Goal: Task Accomplishment & Management: Complete application form

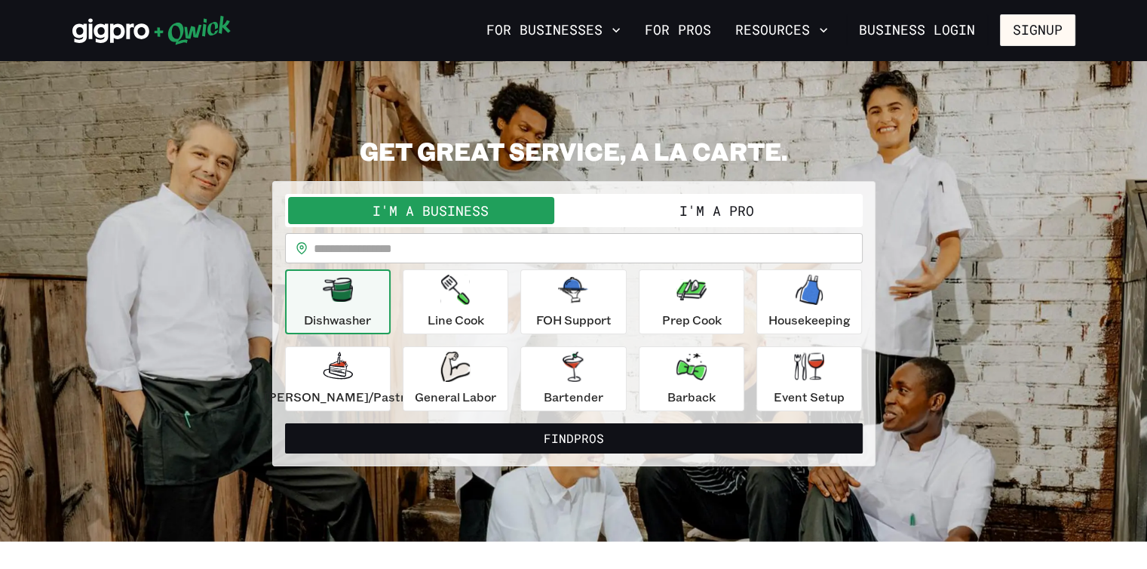
click at [462, 318] on p "Line Cook" at bounding box center [456, 320] width 57 height 18
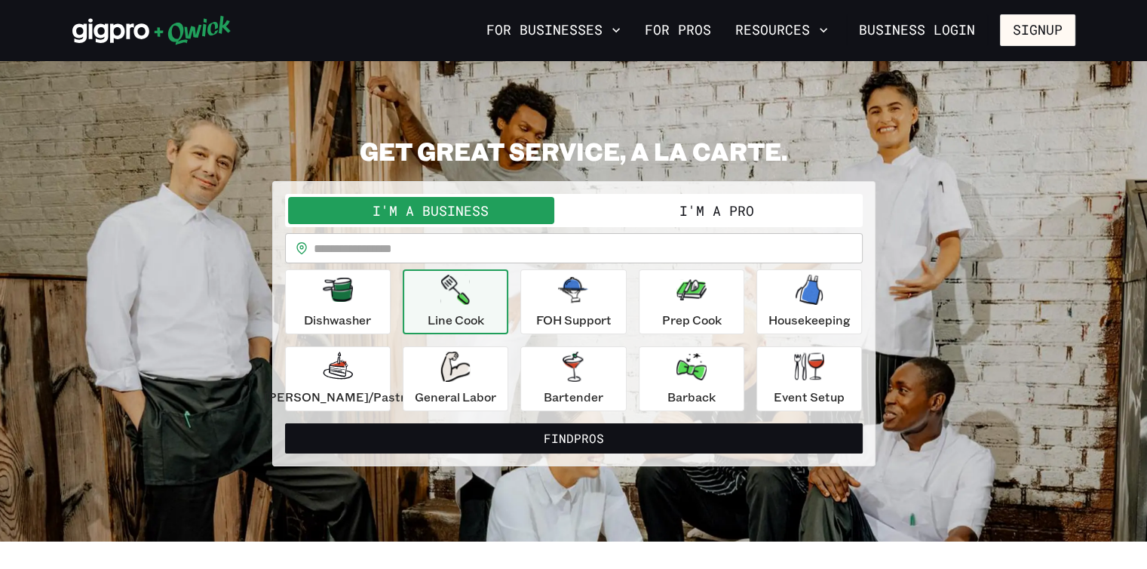
click at [470, 292] on icon "button" at bounding box center [455, 290] width 29 height 30
click at [573, 312] on p "FOH Support" at bounding box center [573, 320] width 75 height 18
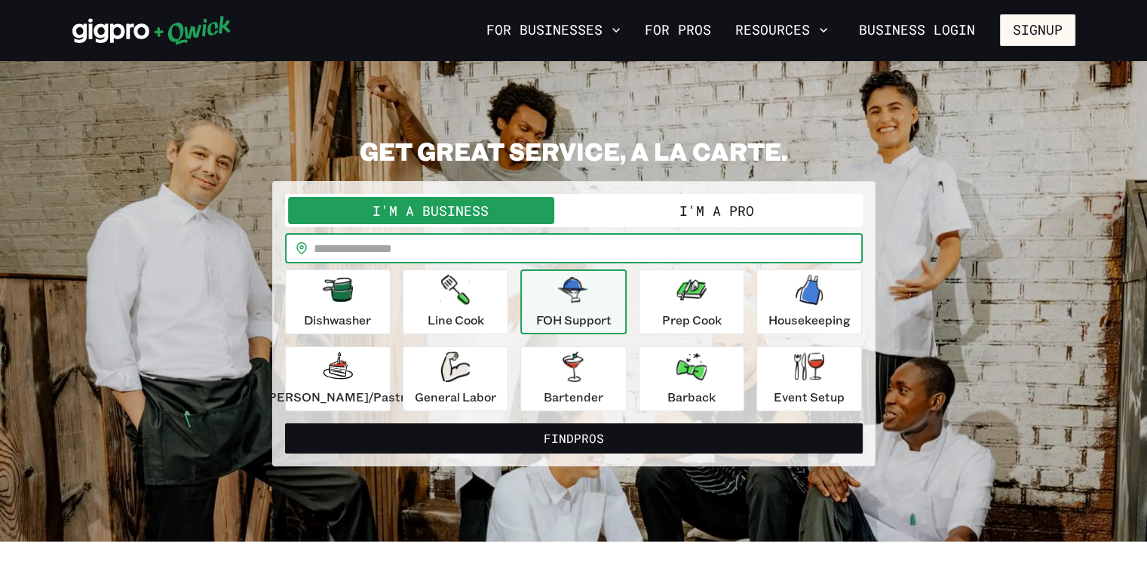
click at [553, 252] on input "text" at bounding box center [588, 248] width 549 height 30
type input "*****"
click at [582, 437] on button "Find Pros" at bounding box center [574, 438] width 578 height 30
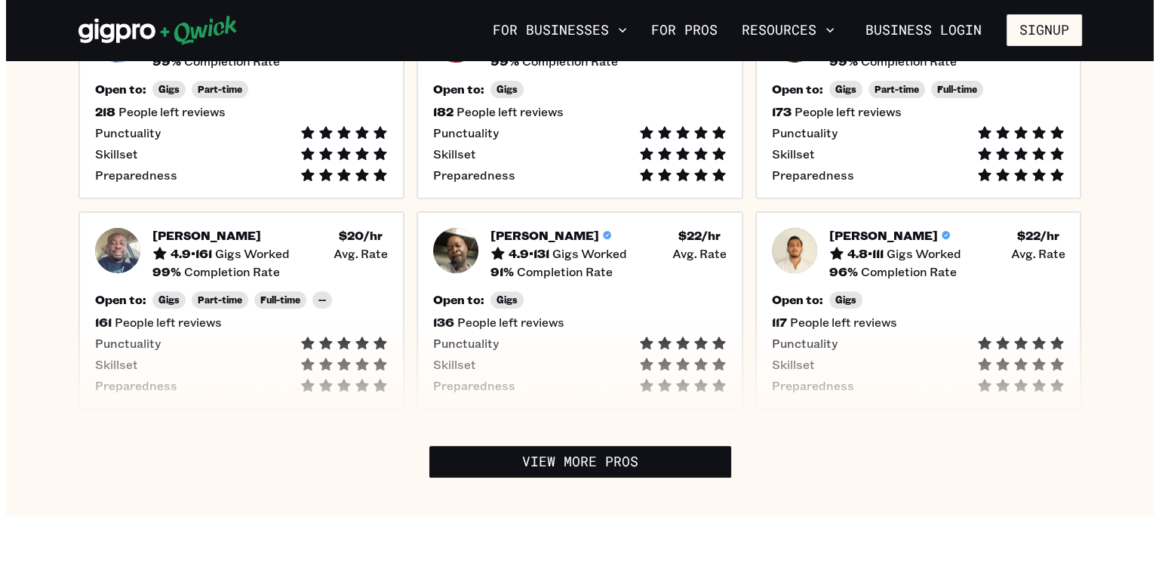
scroll to position [621, 0]
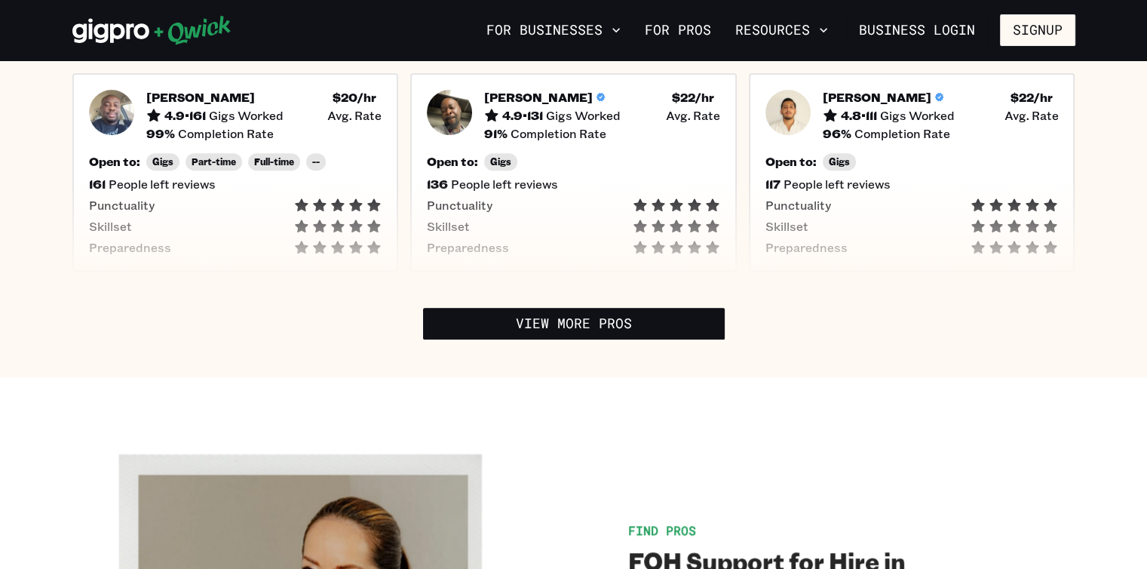
click at [1036, 22] on button "Signup" at bounding box center [1037, 30] width 75 height 32
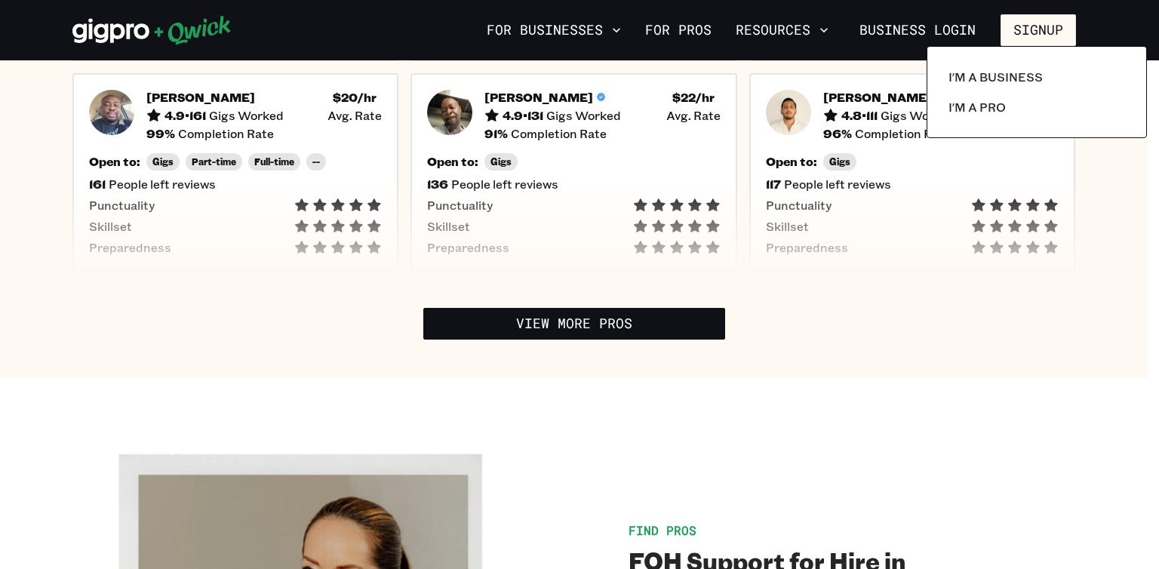
click at [1005, 103] on link "I'm a Pro" at bounding box center [1036, 107] width 189 height 30
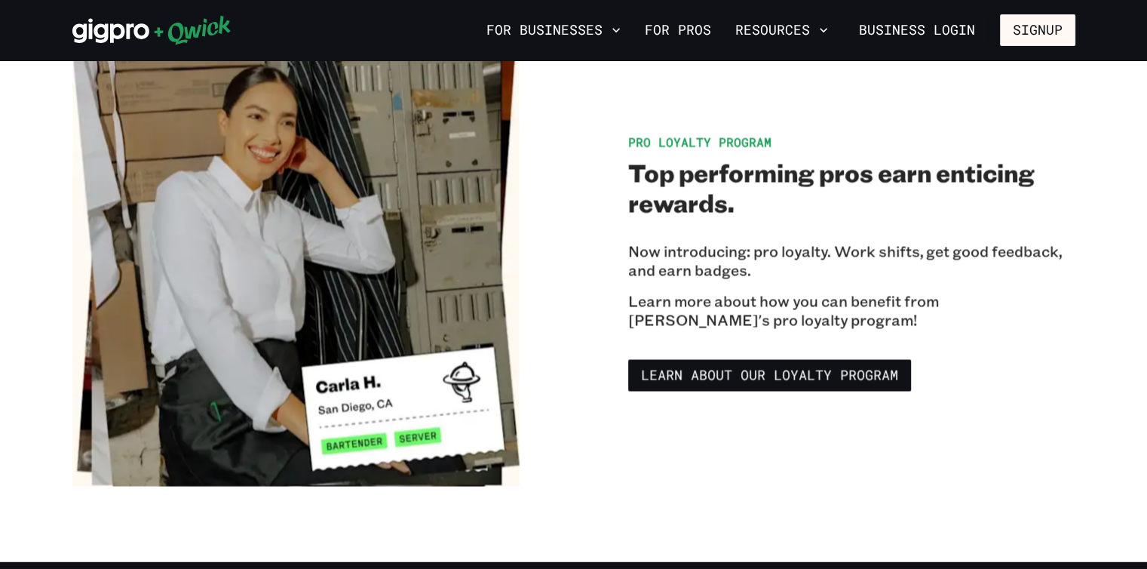
scroll to position [2495, 0]
